Goal: Task Accomplishment & Management: Manage account settings

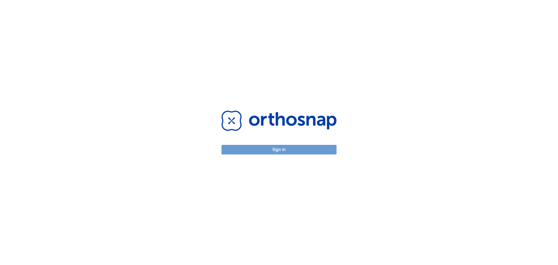
click at [285, 147] on button "Sign in" at bounding box center [278, 150] width 115 height 10
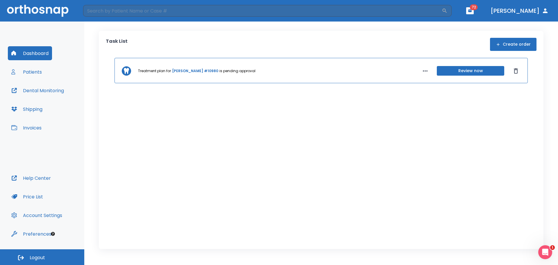
click at [25, 127] on button "Invoices" at bounding box center [26, 128] width 37 height 14
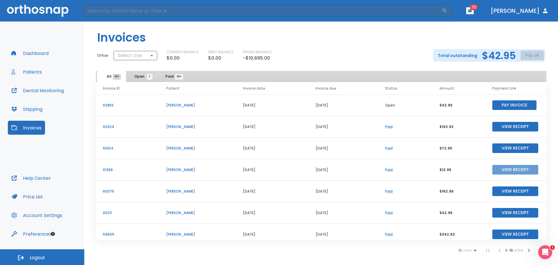
click at [500, 167] on button "View Receipt" at bounding box center [515, 170] width 46 height 10
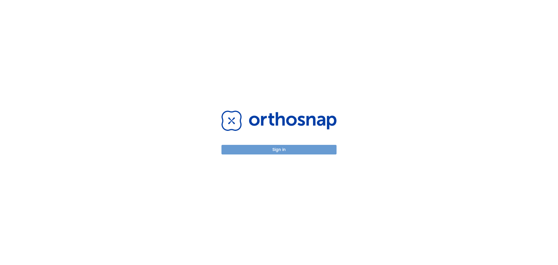
click at [295, 147] on button "Sign in" at bounding box center [278, 150] width 115 height 10
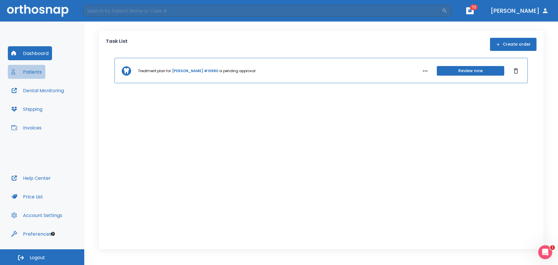
click at [29, 71] on button "Patients" at bounding box center [26, 72] width 37 height 14
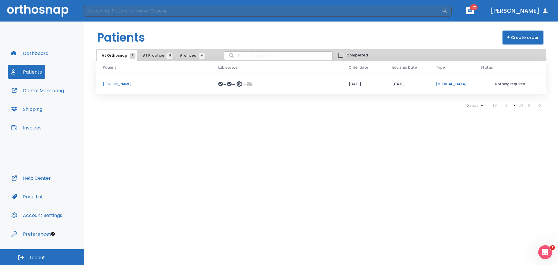
click at [129, 262] on div "Patients + Create order At Orthosnap 1 At Practice 31 Archived 6 Completed Pati…" at bounding box center [321, 143] width 474 height 243
click at [30, 109] on button "Shipping" at bounding box center [27, 109] width 38 height 14
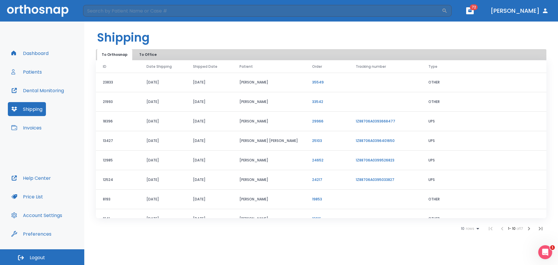
click at [30, 126] on button "Invoices" at bounding box center [26, 128] width 37 height 14
